Goal: Transaction & Acquisition: Download file/media

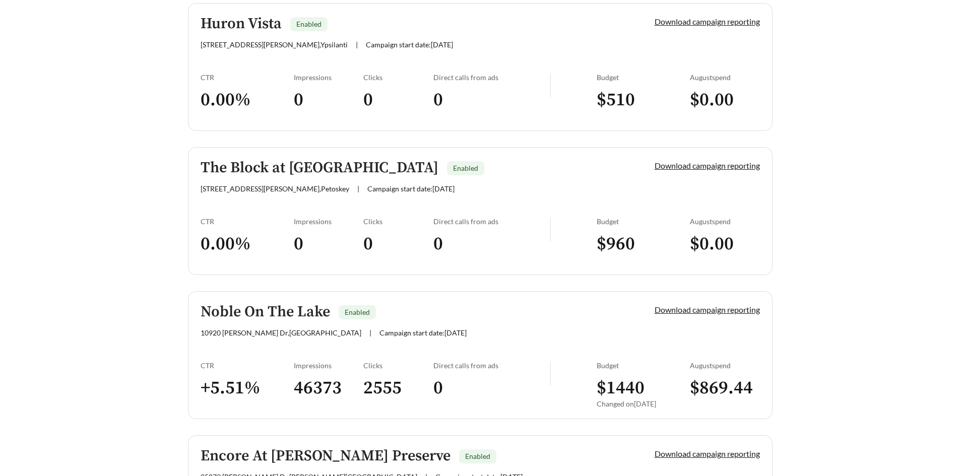
scroll to position [552, 0]
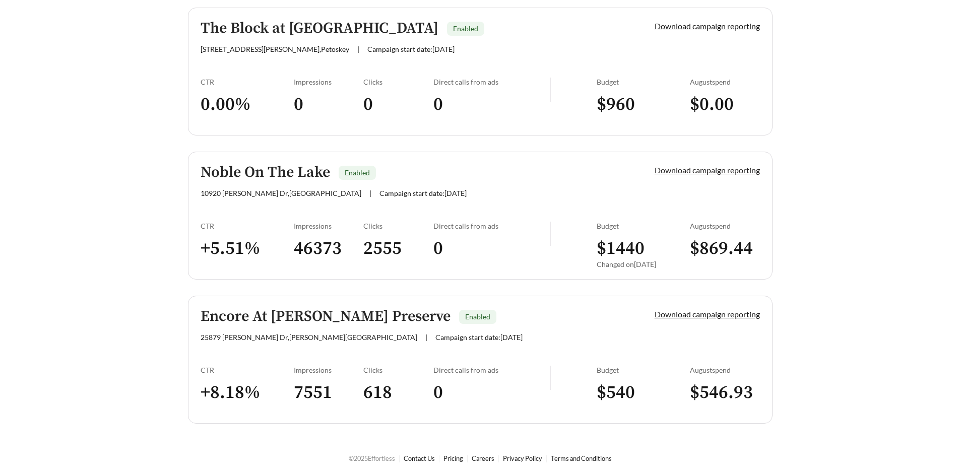
click at [702, 172] on link "Download campaign reporting" at bounding box center [707, 170] width 105 height 10
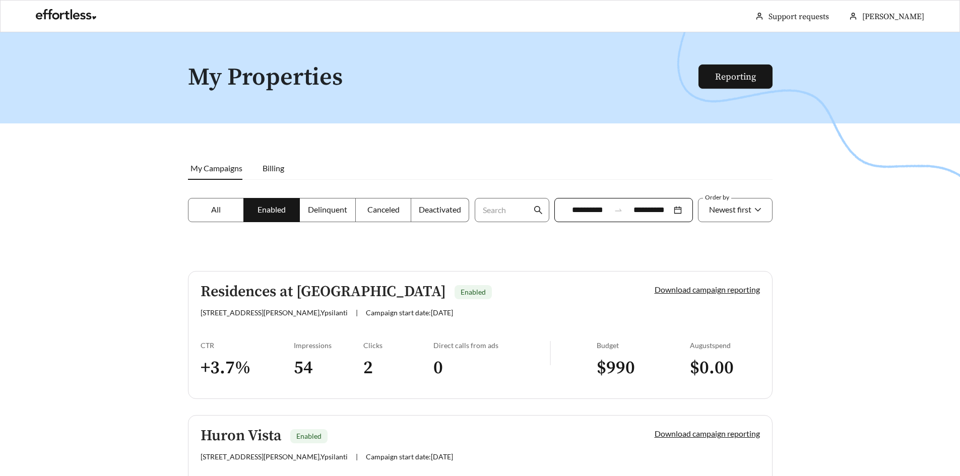
click at [615, 209] on icon "swap-right" at bounding box center [618, 210] width 9 height 9
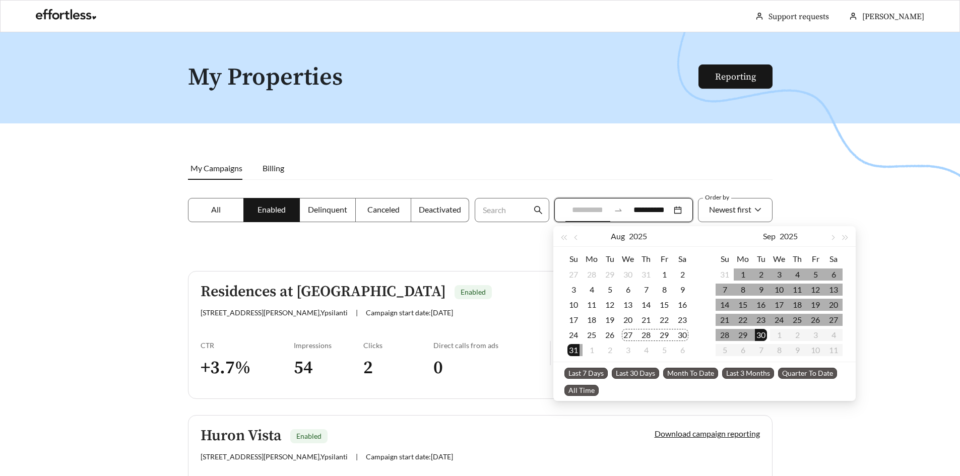
type input "**********"
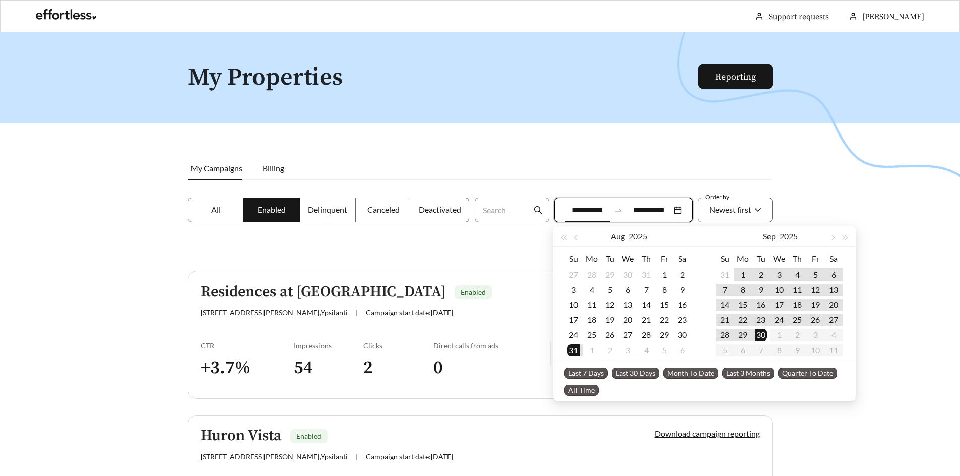
click at [640, 373] on span "Last 30 Days" at bounding box center [635, 373] width 47 height 11
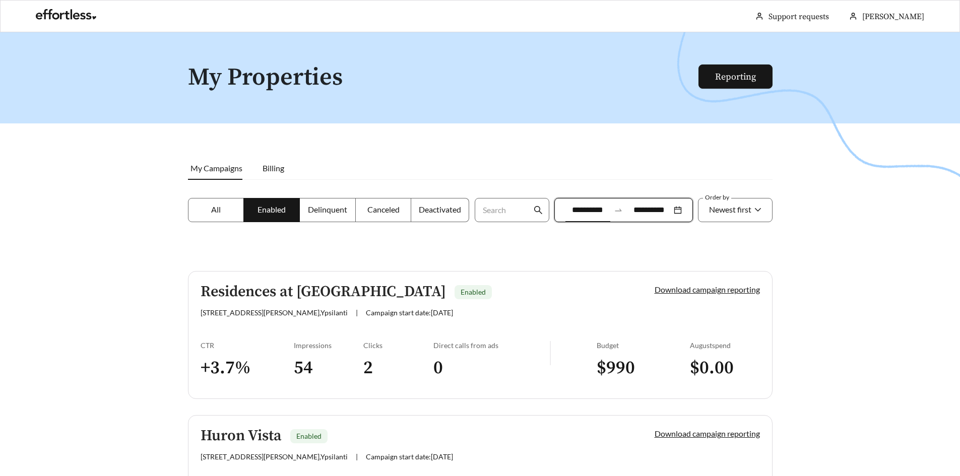
click at [664, 173] on div at bounding box center [480, 270] width 960 height 476
click at [581, 265] on div at bounding box center [480, 270] width 960 height 476
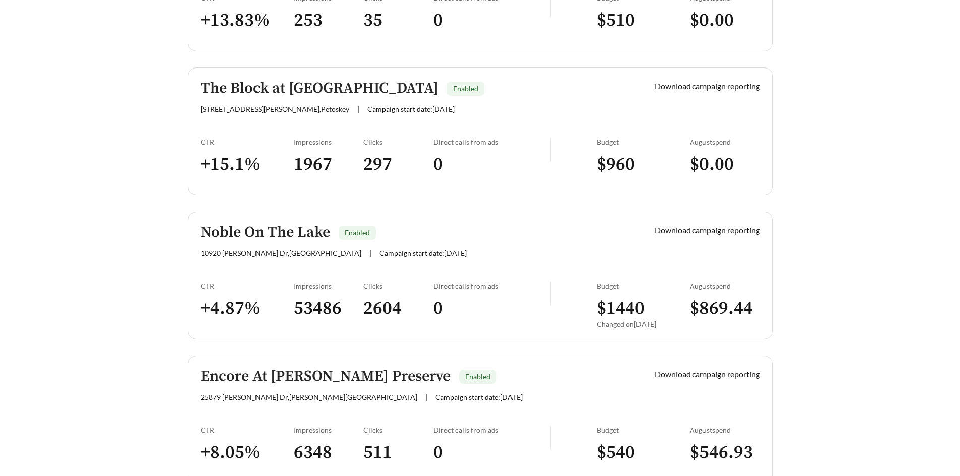
scroll to position [504, 0]
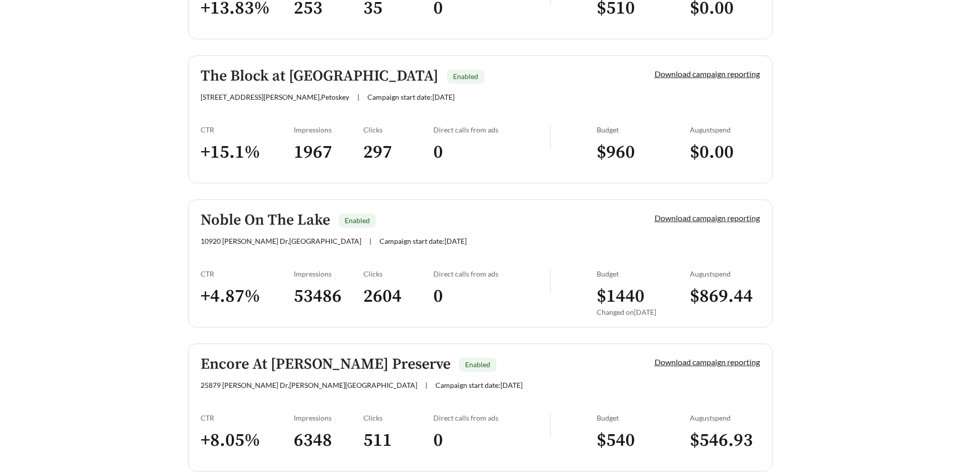
click at [711, 219] on link "Download campaign reporting" at bounding box center [707, 218] width 105 height 10
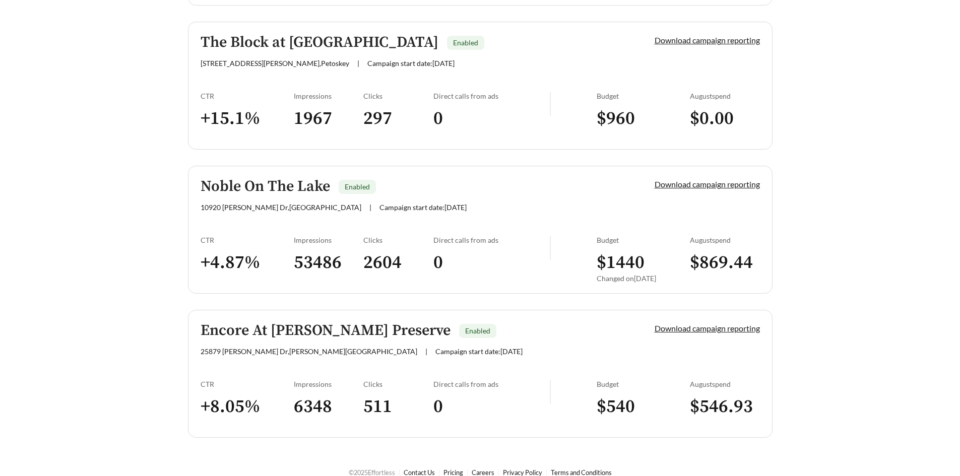
scroll to position [552, 0]
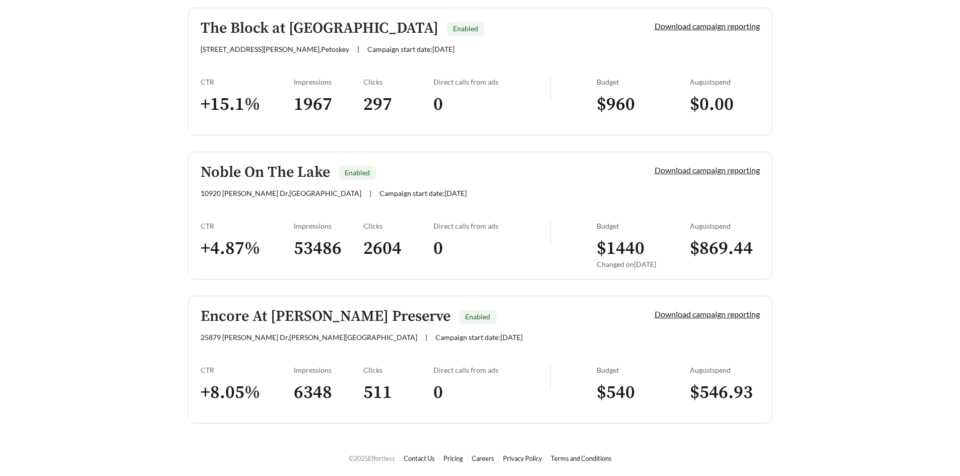
click at [710, 173] on link "Download campaign reporting" at bounding box center [707, 170] width 105 height 10
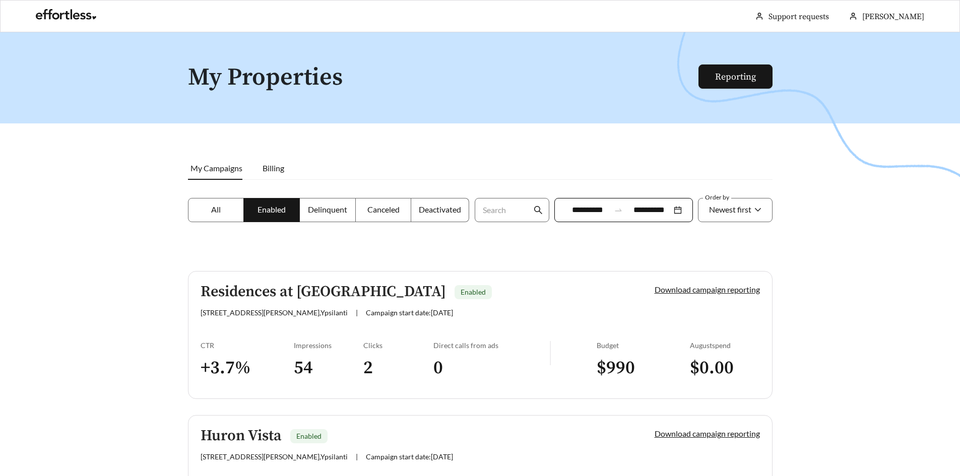
click at [278, 213] on span "Enabled" at bounding box center [271, 210] width 28 height 10
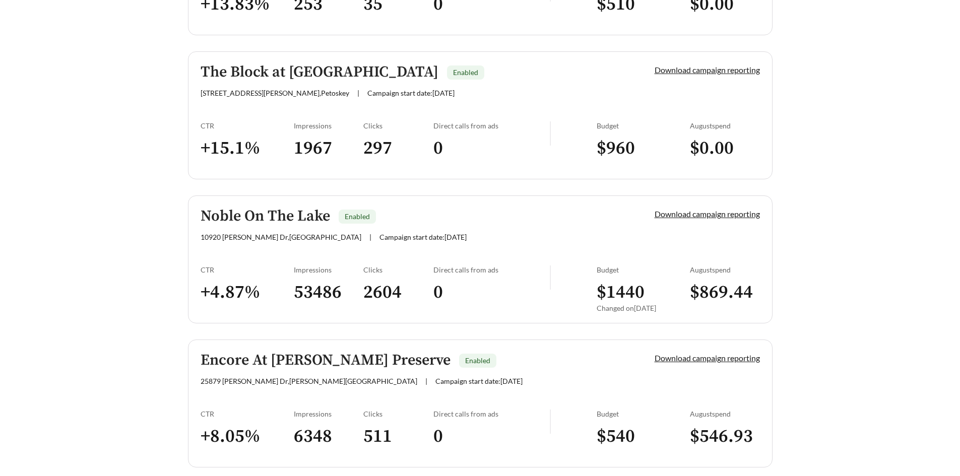
scroll to position [552, 0]
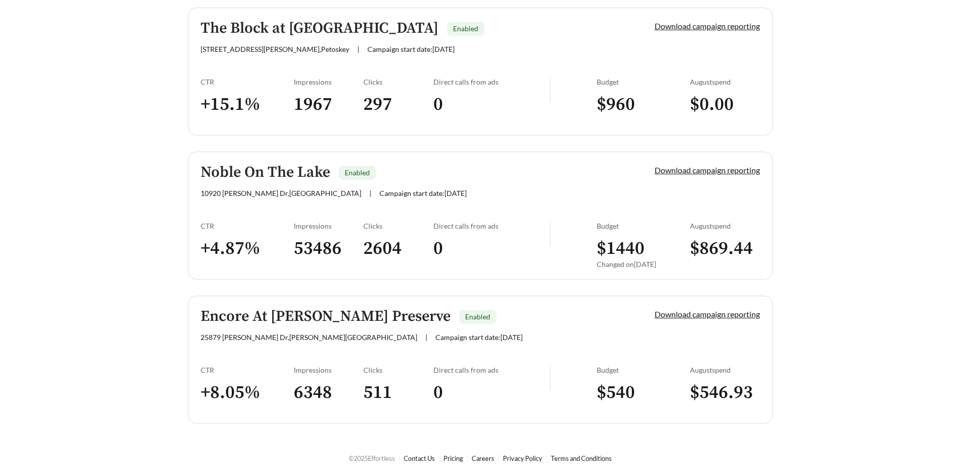
click at [450, 189] on div "Noble On The Lake Enabled [STREET_ADDRESS][PERSON_NAME] | Campaign start date: …" at bounding box center [411, 180] width 420 height 33
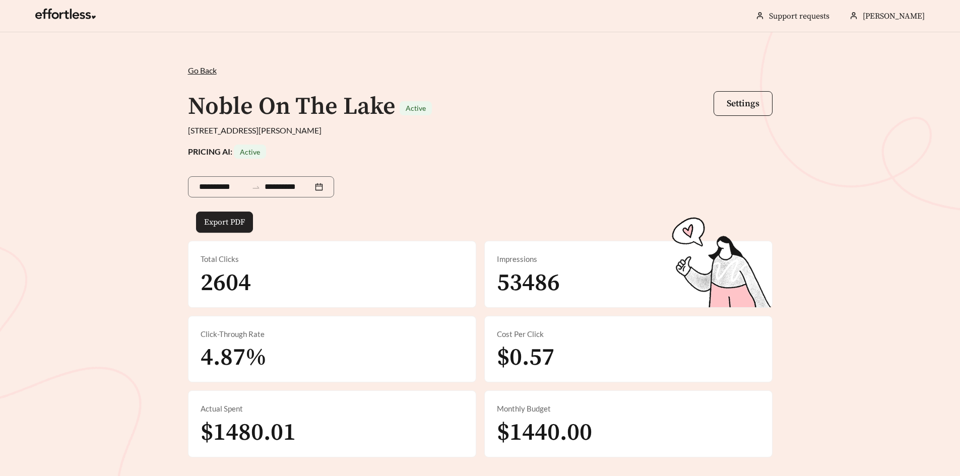
click at [219, 229] on button "Export PDF" at bounding box center [224, 222] width 57 height 21
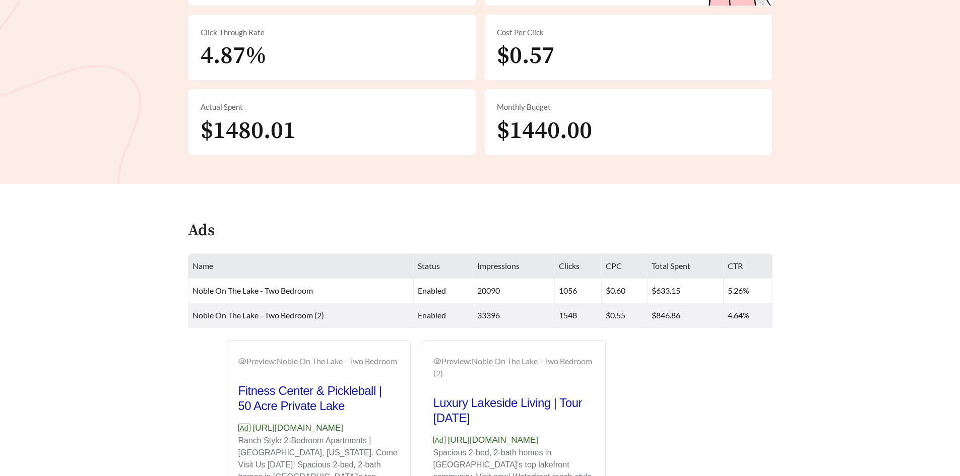
scroll to position [84, 0]
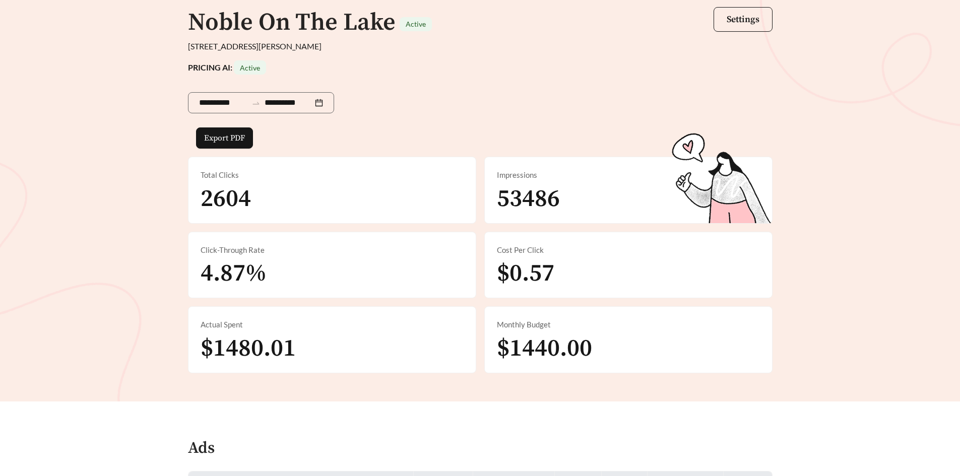
click at [273, 192] on div "Total Clicks 2604" at bounding box center [331, 190] width 287 height 66
